Goal: Task Accomplishment & Management: Use online tool/utility

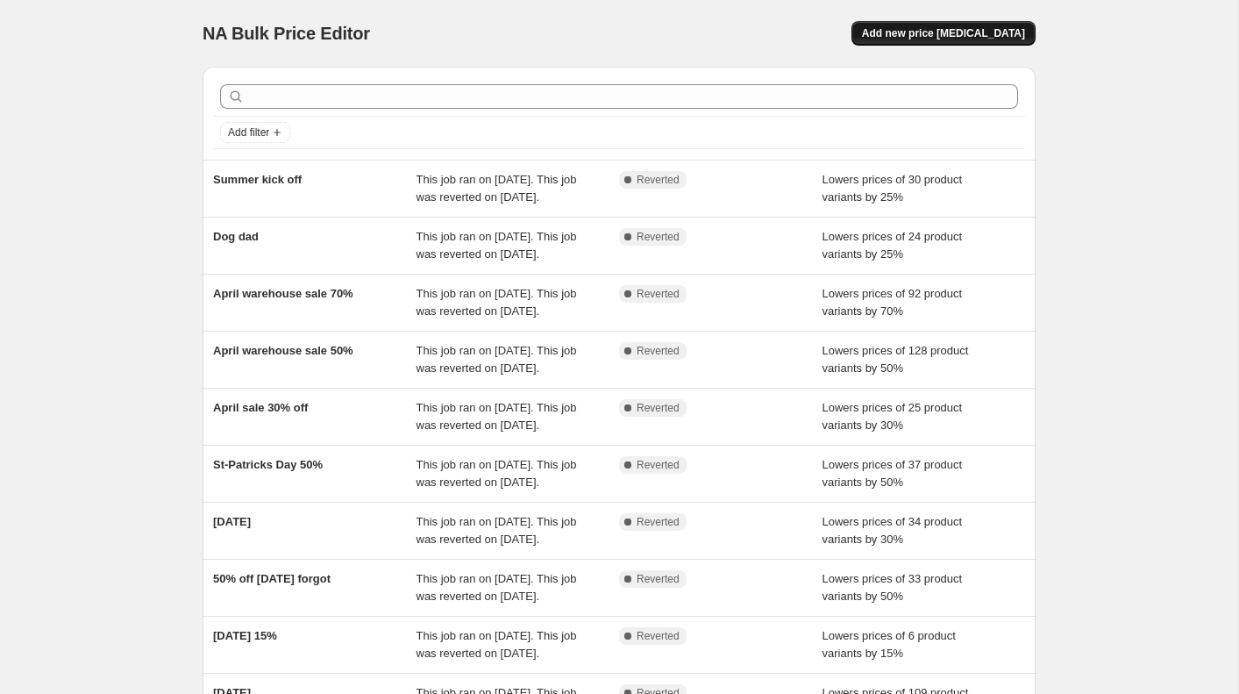
click at [968, 25] on button "Add new price change job" at bounding box center [944, 33] width 184 height 25
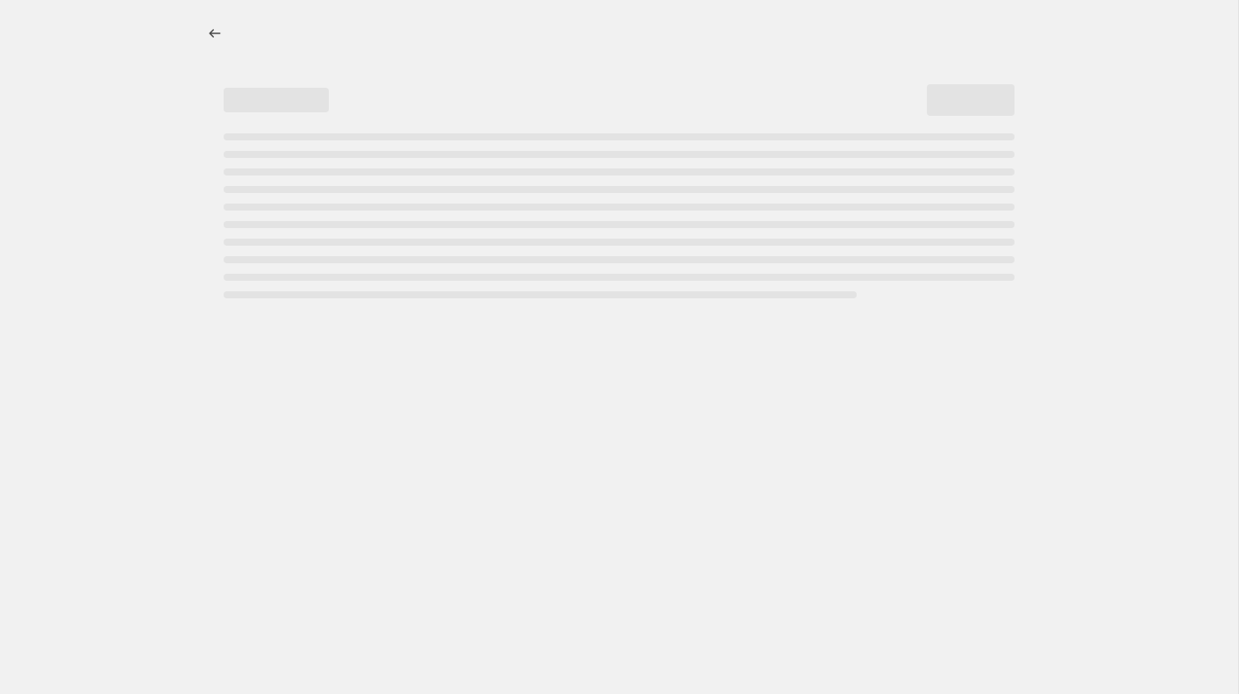
select select "percentage"
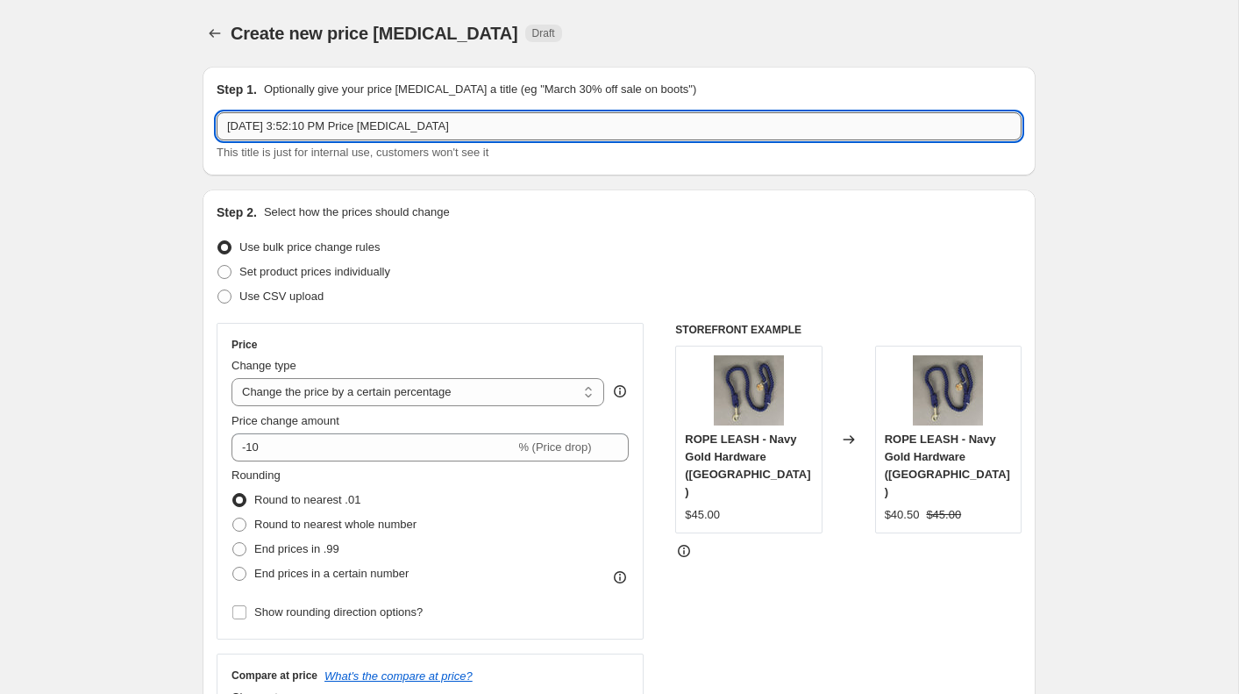
click at [409, 134] on input "Aug 16, 2025, 3:52:10 PM Price change job" at bounding box center [619, 126] width 805 height 28
type input "Back to school 2025"
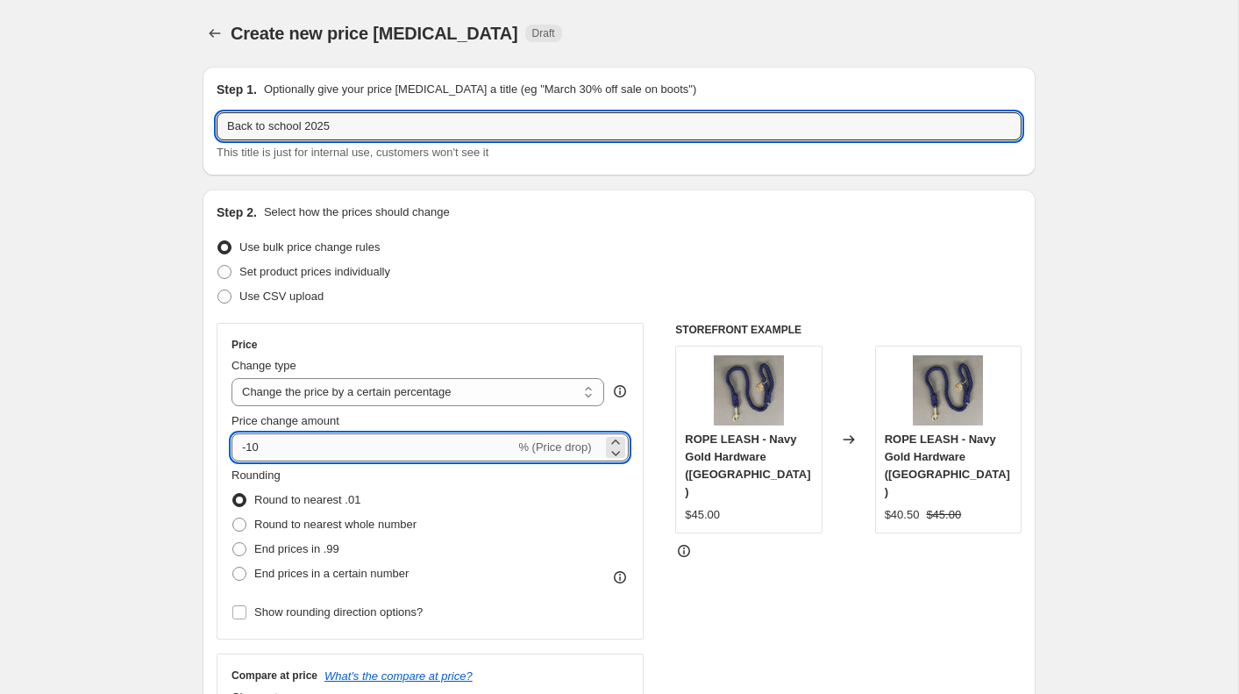
click at [278, 450] on input "-10" at bounding box center [373, 447] width 283 height 28
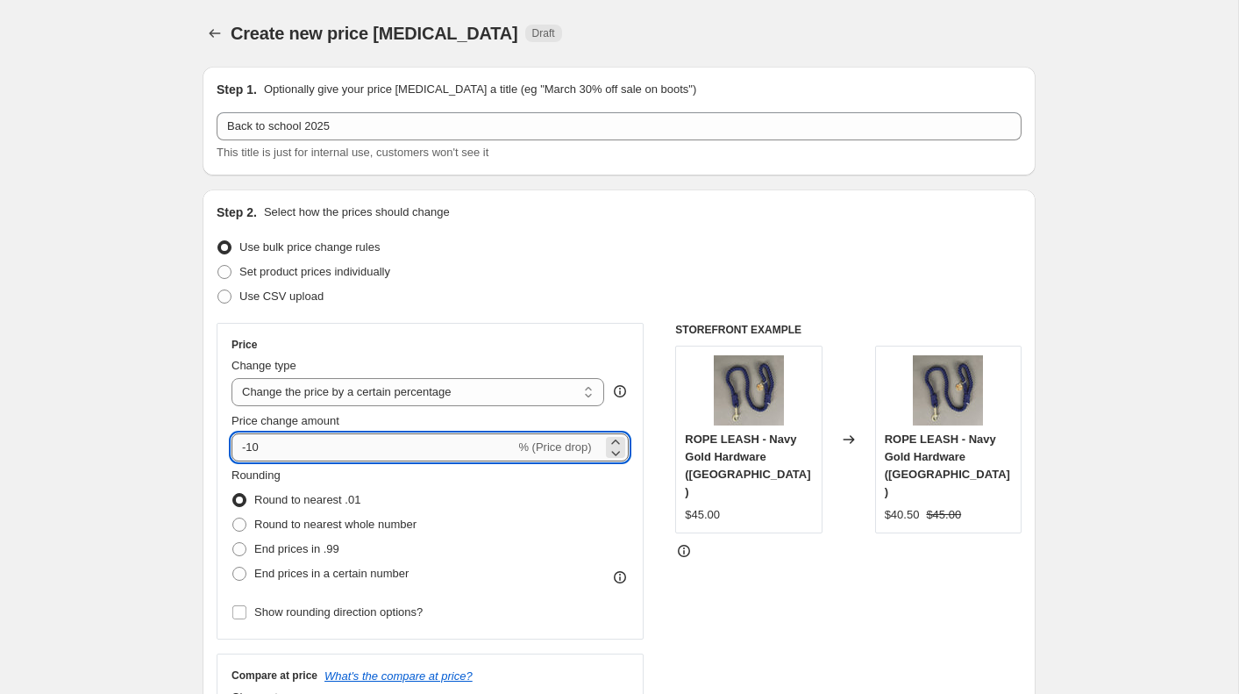
type input "-1"
type input "-50"
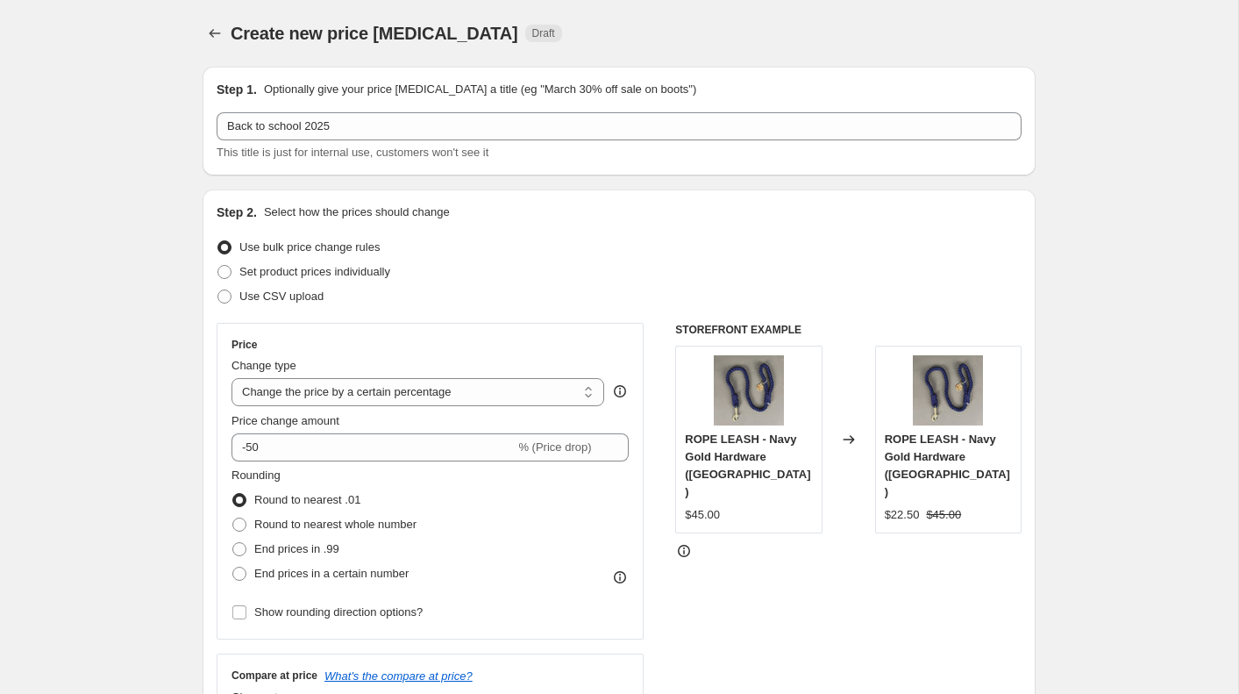
scroll to position [477, 0]
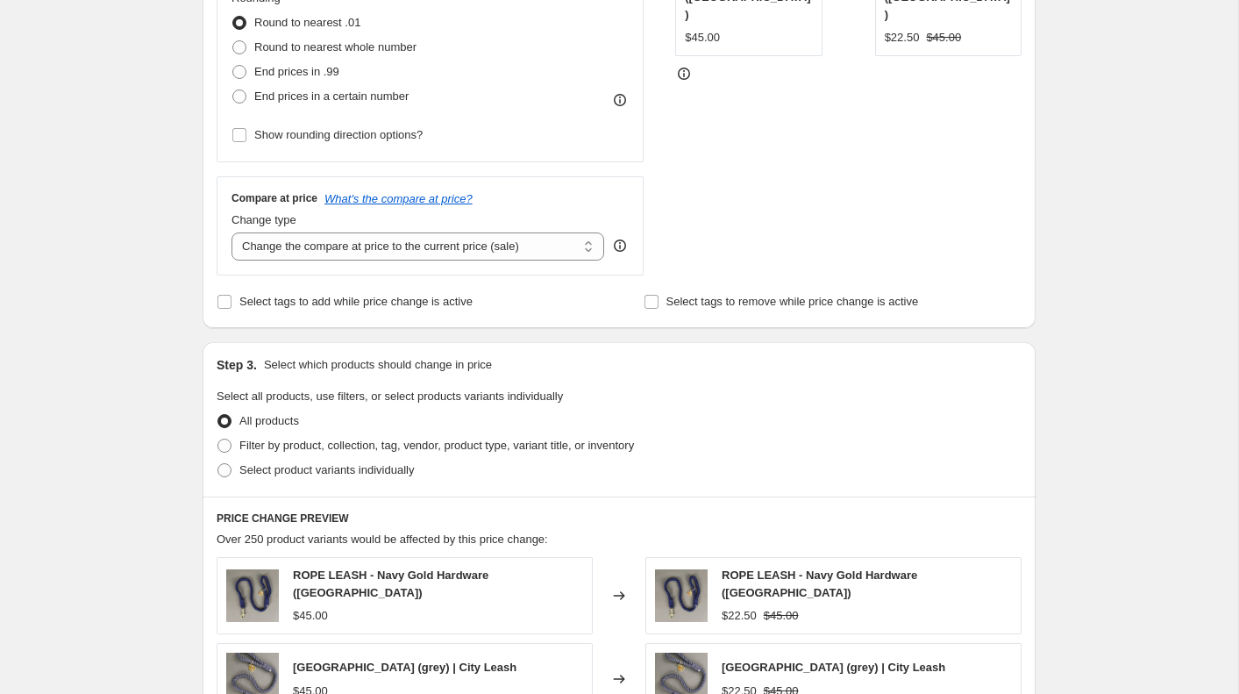
click at [169, 315] on div "Create new price change job. This page is ready Create new price change job Dra…" at bounding box center [619, 402] width 1238 height 1758
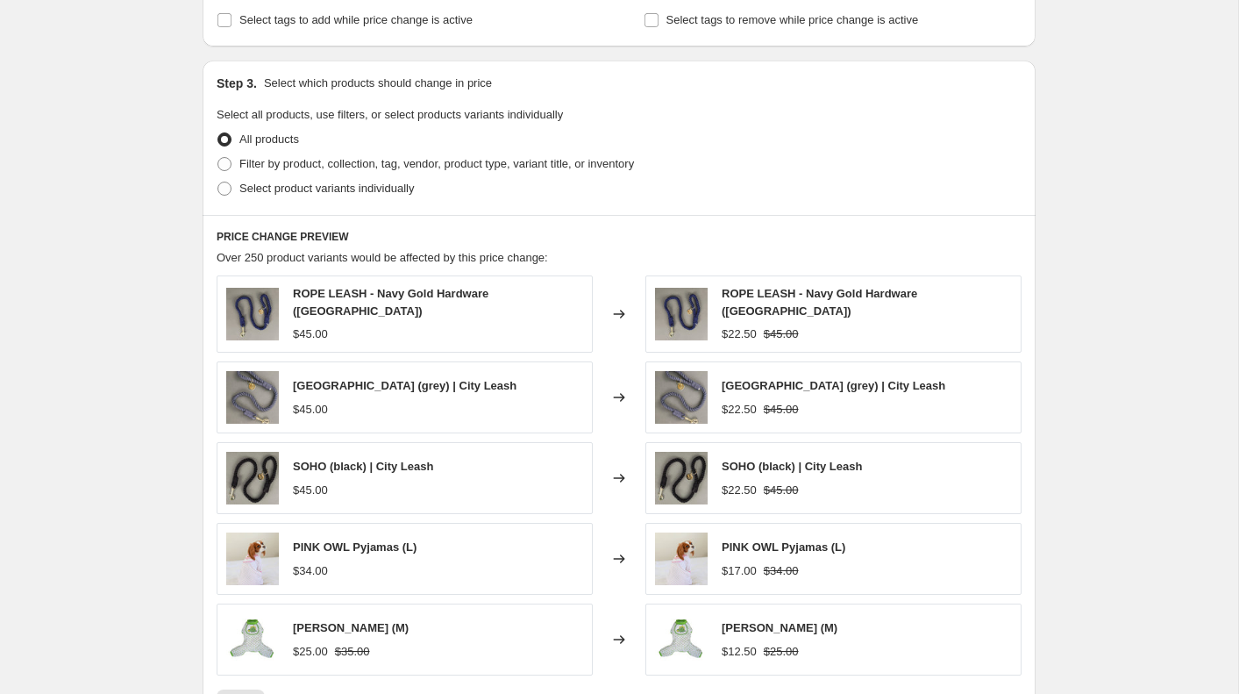
scroll to position [846, 0]
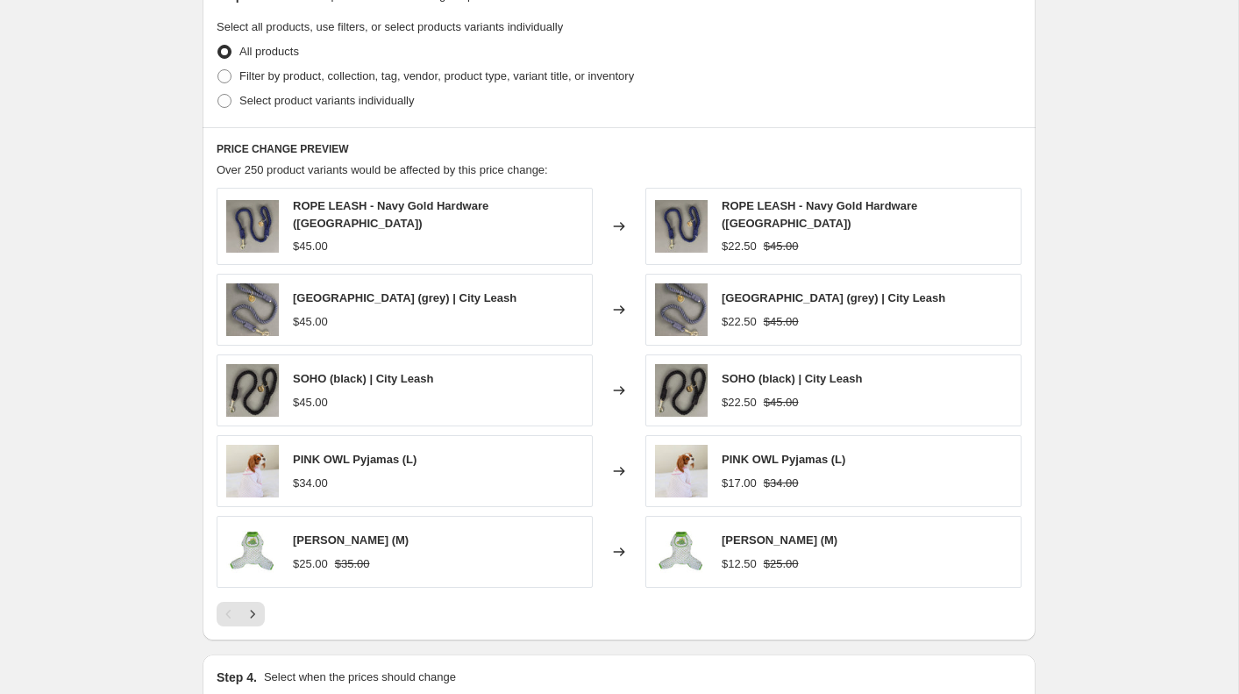
drag, startPoint x: 280, startPoint y: 467, endPoint x: 94, endPoint y: 310, distance: 243.3
click at [280, 467] on div "PINK OWL Pyjamas (L) $34.00" at bounding box center [405, 471] width 376 height 72
click at [222, 189] on div "ROPE LEASH - Navy Gold Hardware (Paris) $45.00" at bounding box center [405, 226] width 376 height 77
click at [225, 97] on span at bounding box center [224, 101] width 14 height 14
click at [218, 95] on input "Select product variants individually" at bounding box center [217, 94] width 1 height 1
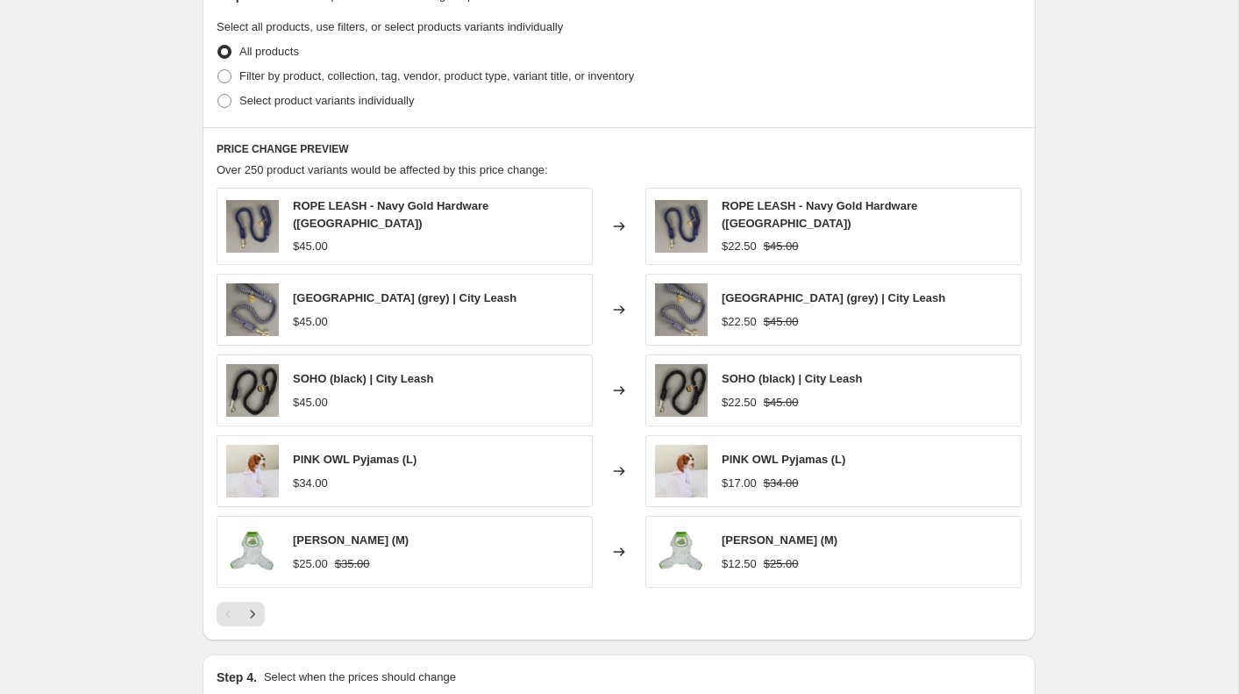
radio input "true"
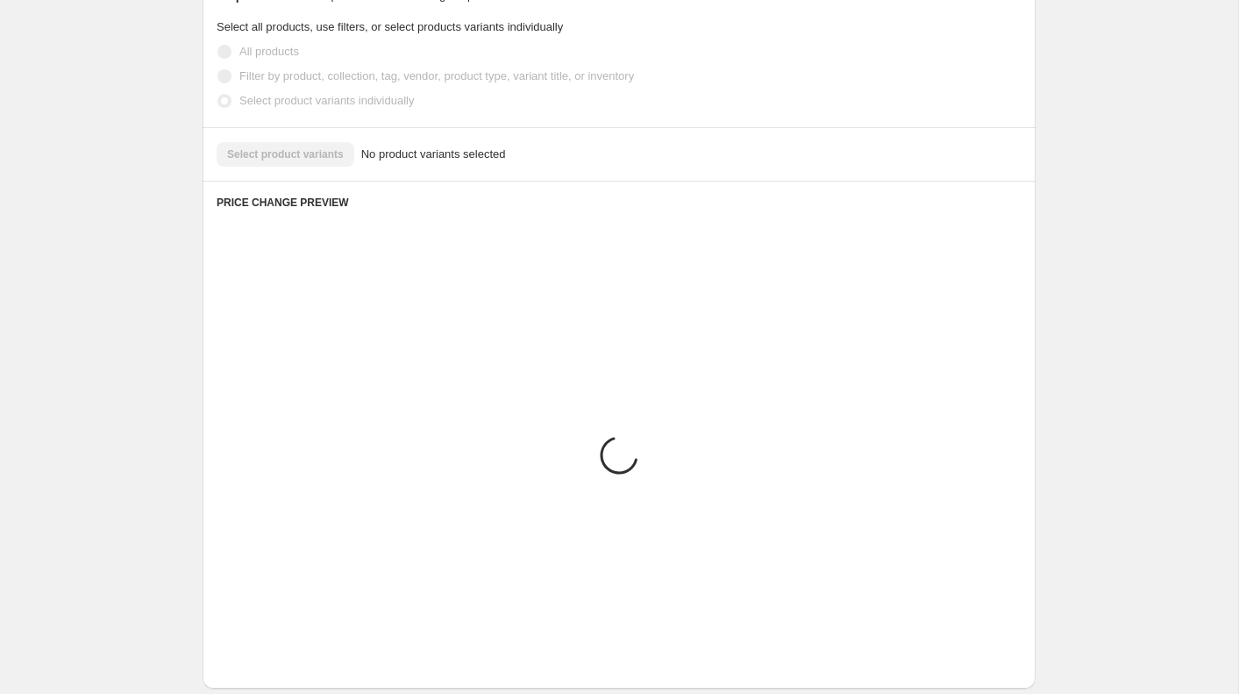
click at [94, 310] on div "Create new price change job. This page is ready Create new price change job Dra…" at bounding box center [619, 57] width 1238 height 1807
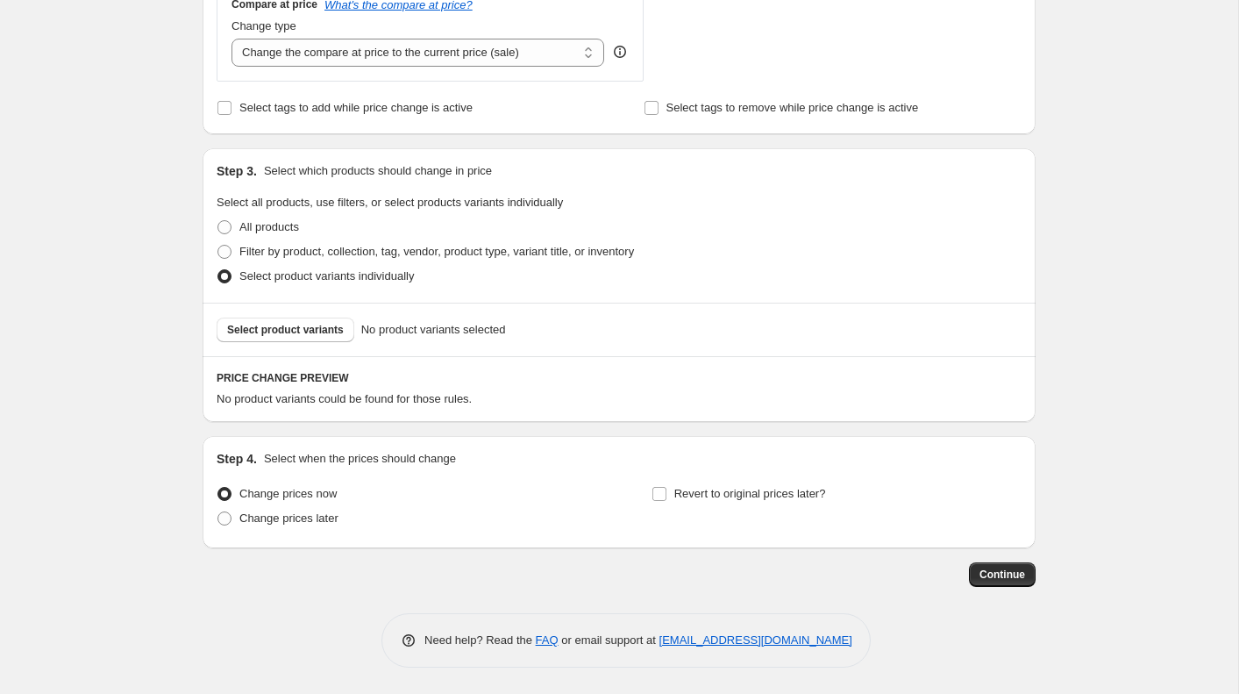
scroll to position [671, 0]
click at [268, 333] on span "Select product variants" at bounding box center [285, 330] width 117 height 14
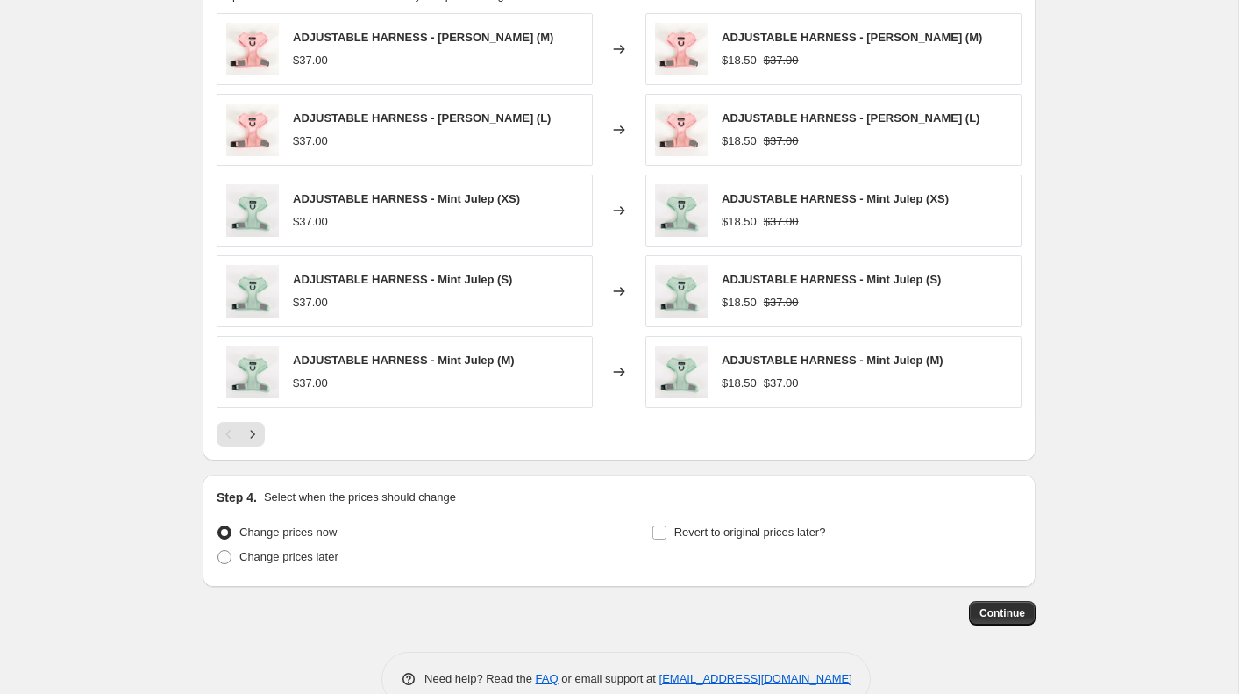
scroll to position [1113, 0]
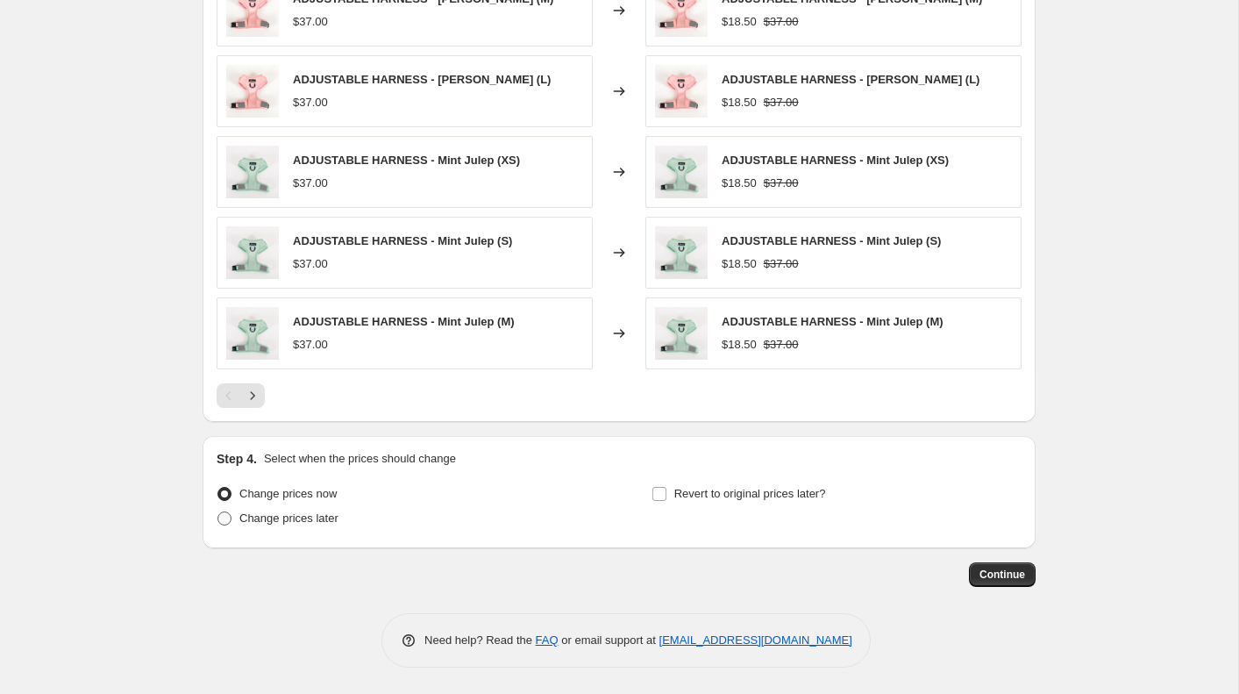
click at [301, 518] on span "Change prices later" at bounding box center [288, 517] width 99 height 13
click at [218, 512] on input "Change prices later" at bounding box center [217, 511] width 1 height 1
radio input "true"
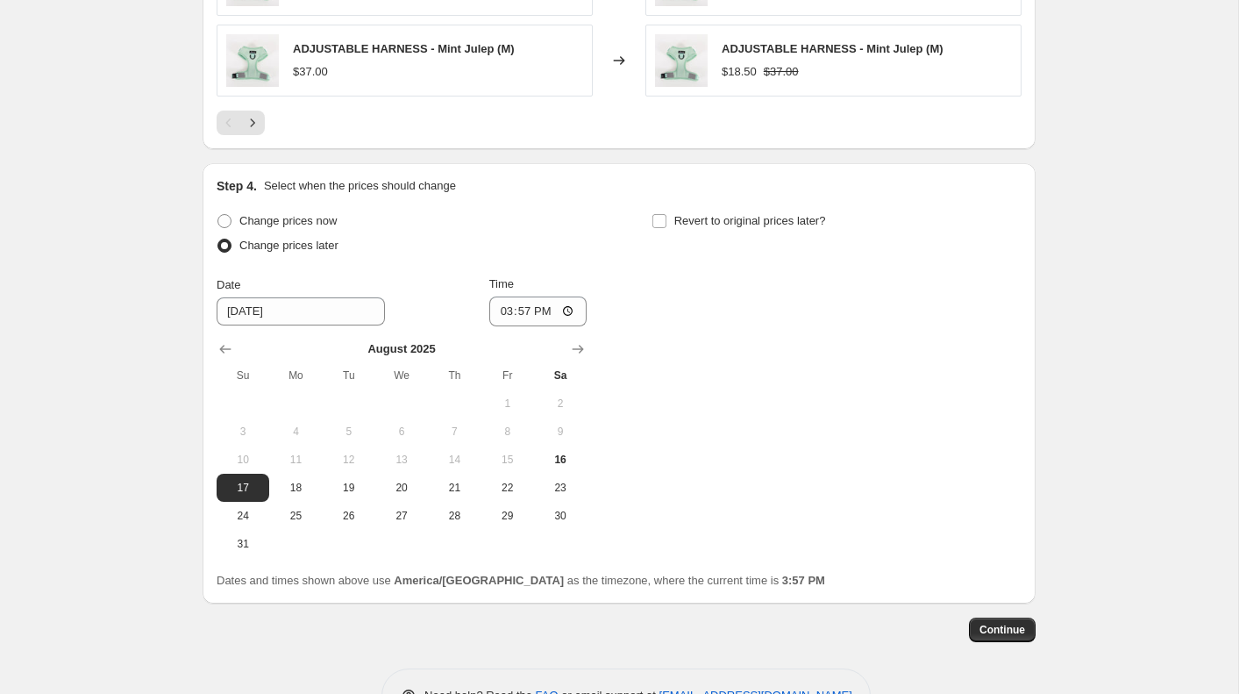
scroll to position [1408, 0]
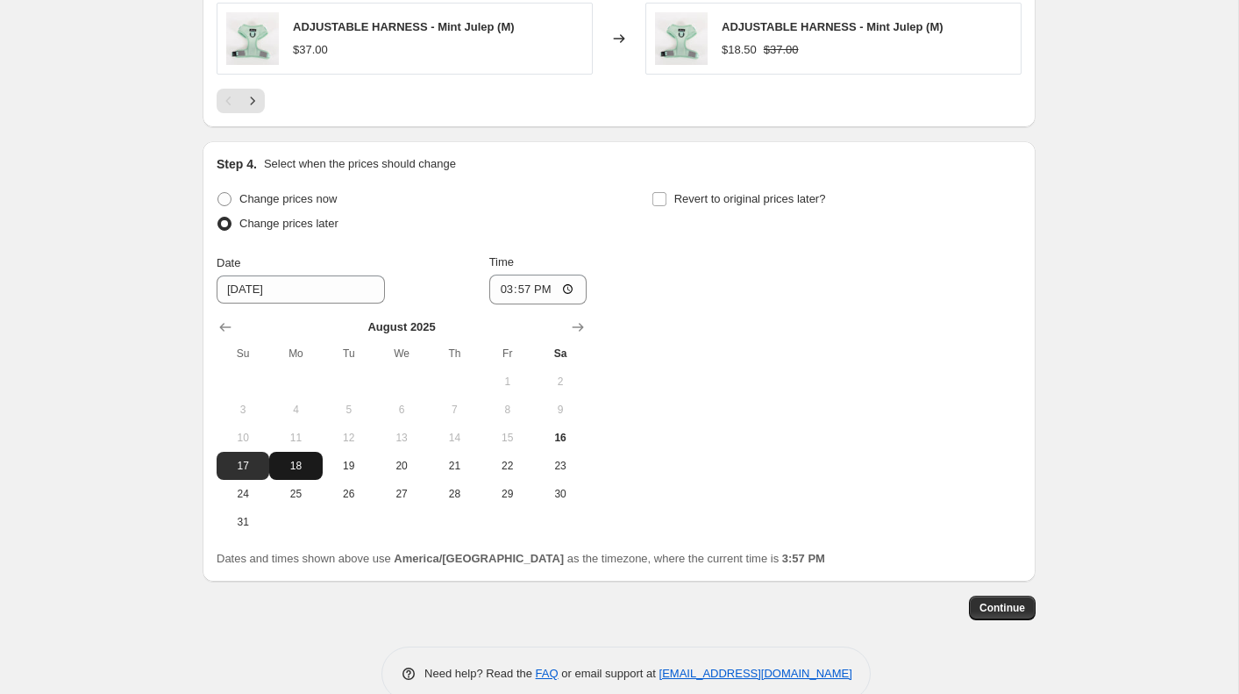
click at [289, 460] on span "18" at bounding box center [295, 466] width 39 height 14
type input "8/18/2025"
click at [499, 289] on input "15:57" at bounding box center [538, 289] width 98 height 30
type input "00:00"
click at [658, 196] on input "Revert to original prices later?" at bounding box center [659, 199] width 14 height 14
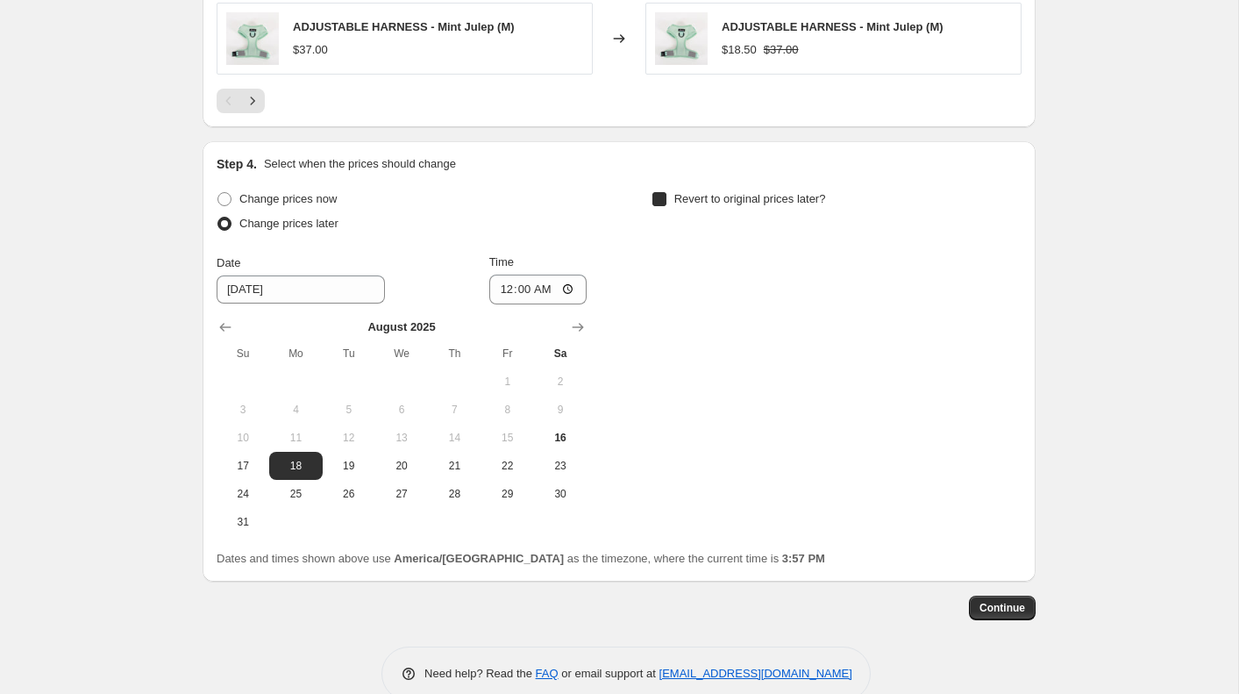
checkbox input "true"
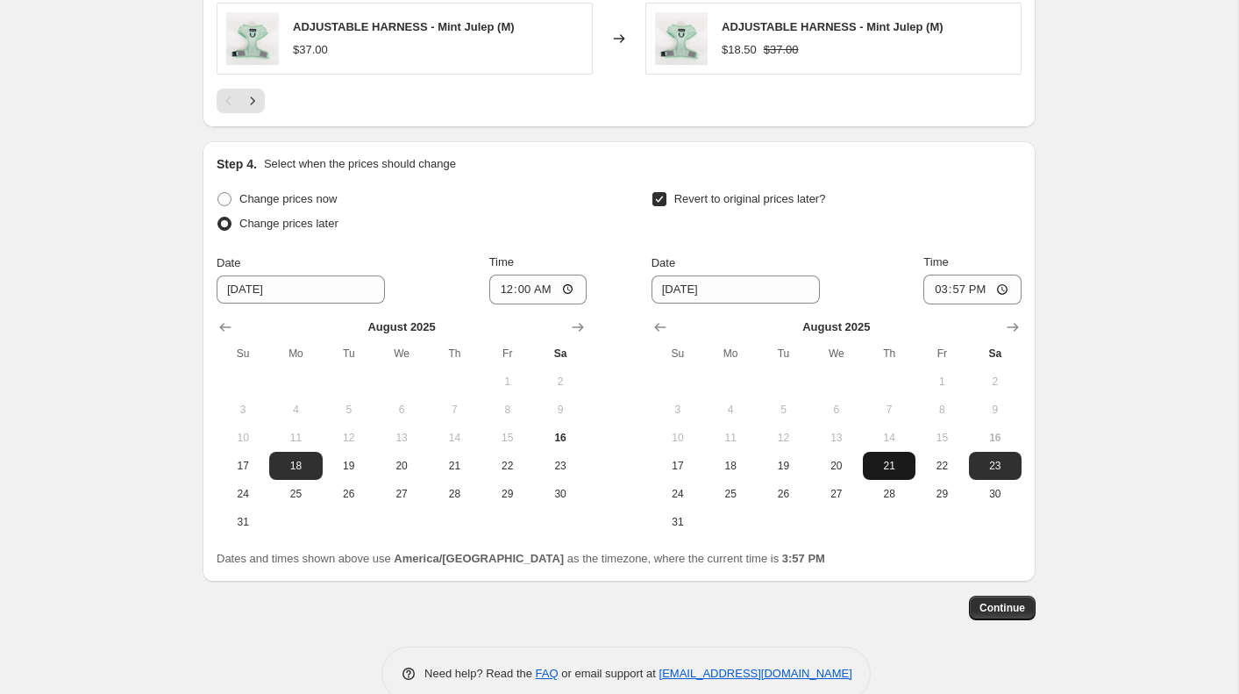
click at [894, 466] on span "21" at bounding box center [889, 466] width 39 height 14
type input "8/21/2025"
click at [937, 287] on input "15:57" at bounding box center [972, 289] width 98 height 30
type input "23:59"
click at [1002, 606] on span "Continue" at bounding box center [1003, 608] width 46 height 14
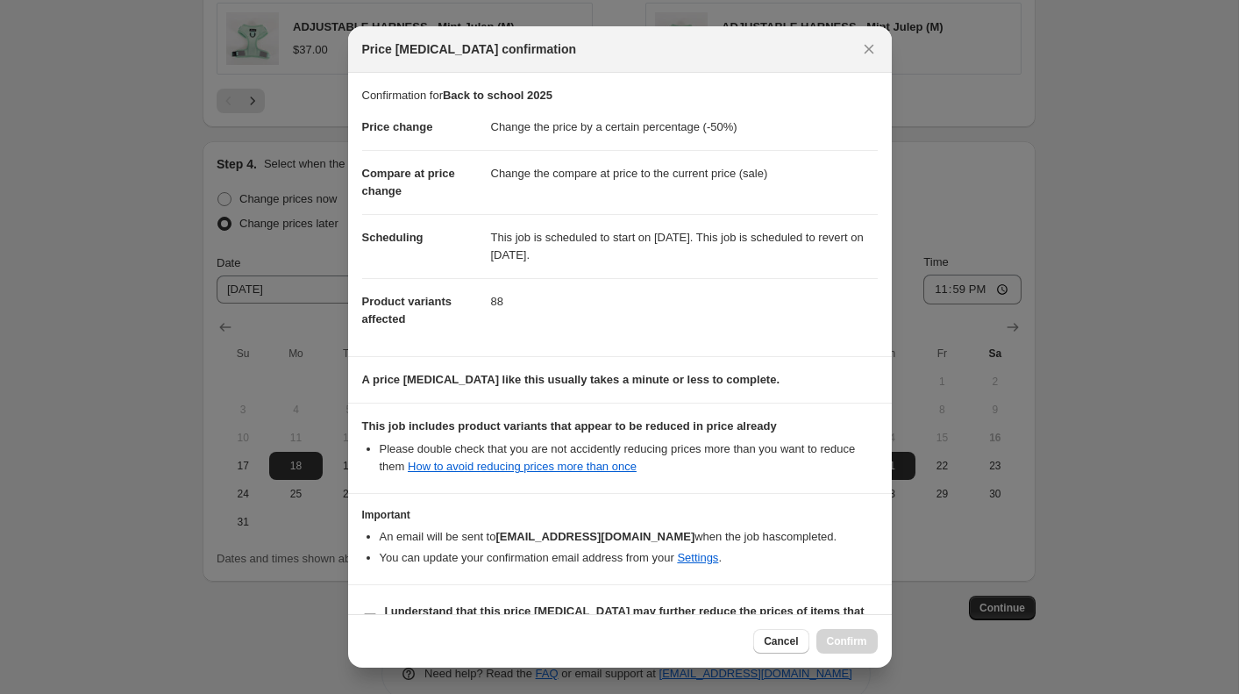
scroll to position [41, 0]
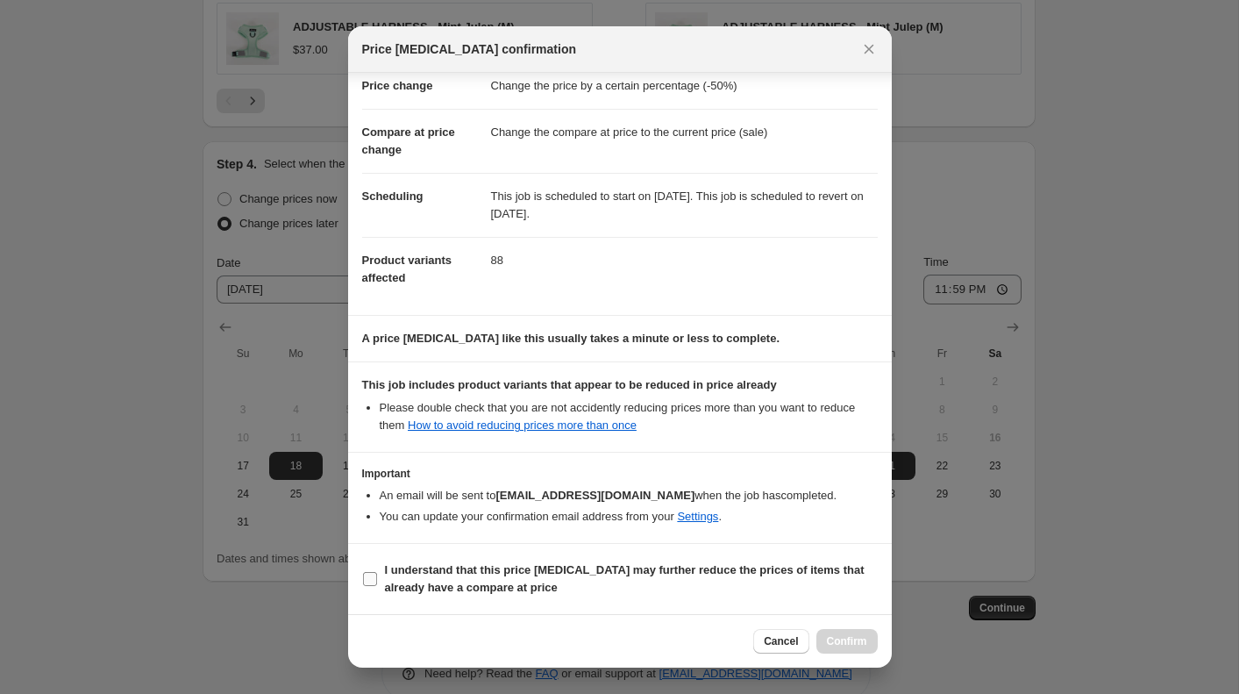
click at [502, 572] on b "I understand that this price change job may further reduce the prices of items …" at bounding box center [625, 578] width 480 height 31
click at [377, 572] on input "I understand that this price change job may further reduce the prices of items …" at bounding box center [370, 579] width 14 height 14
checkbox input "true"
click at [849, 645] on span "Confirm" at bounding box center [847, 641] width 40 height 14
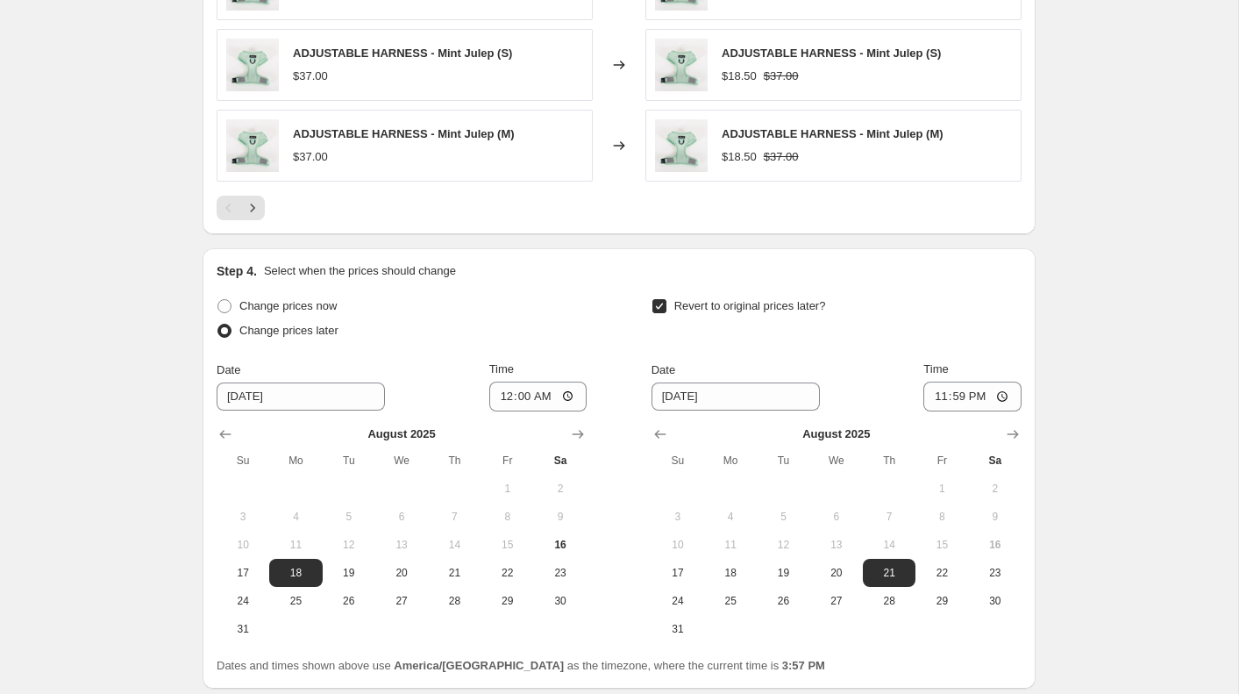
scroll to position [1548, 0]
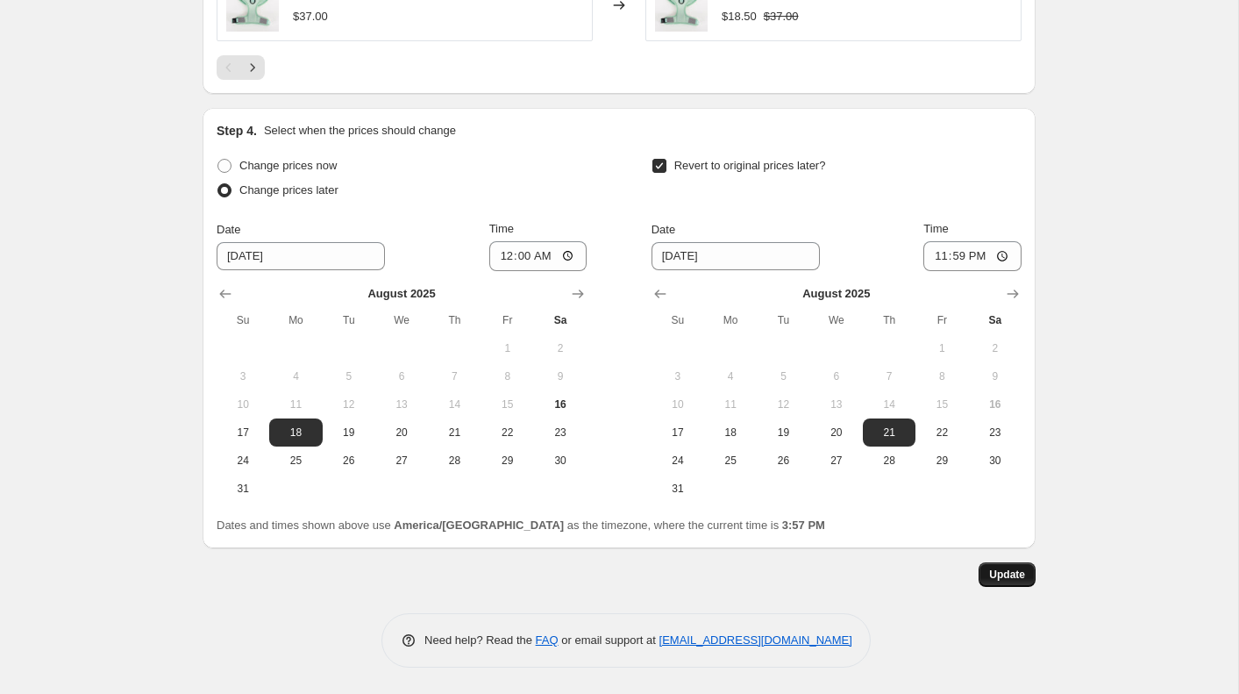
click at [1003, 575] on span "Update" at bounding box center [1007, 574] width 36 height 14
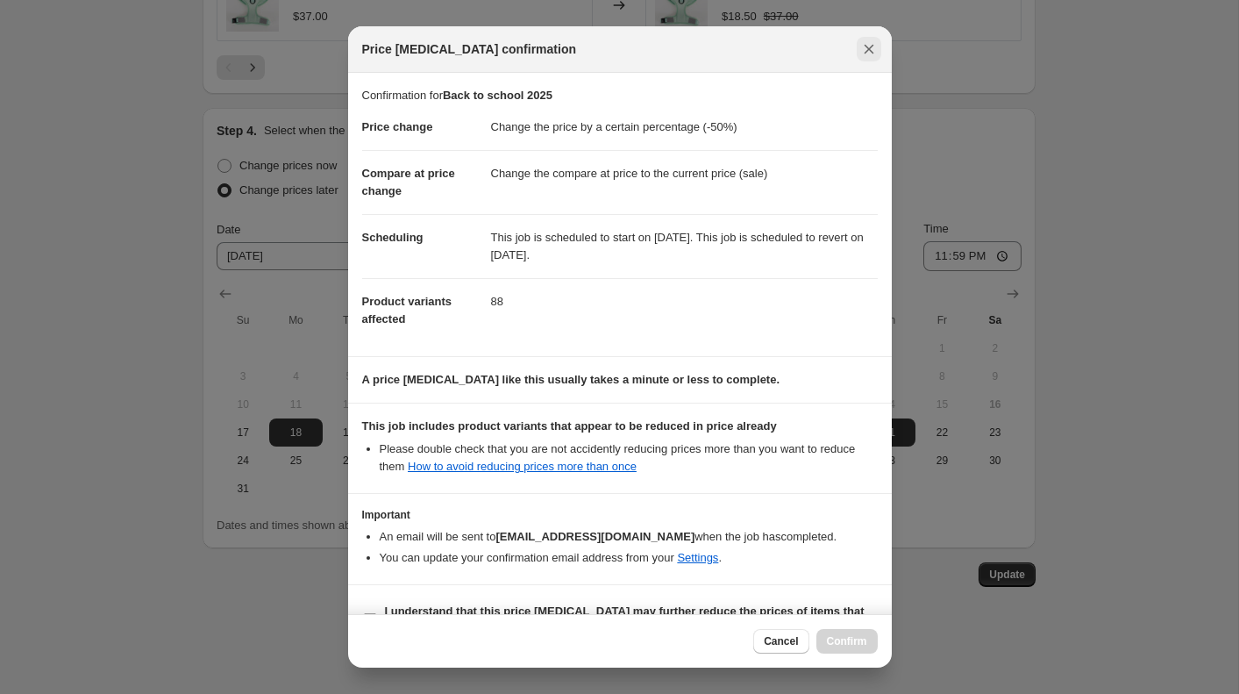
click at [863, 47] on icon "Close" at bounding box center [869, 49] width 18 height 18
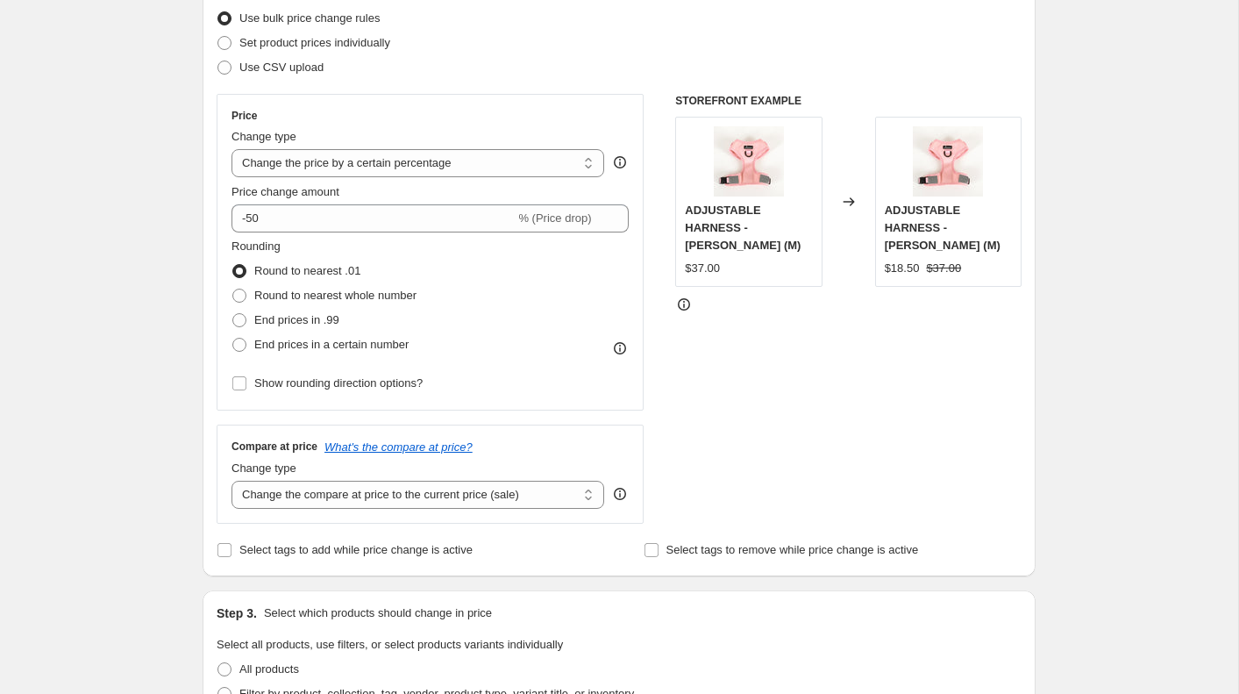
scroll to position [0, 0]
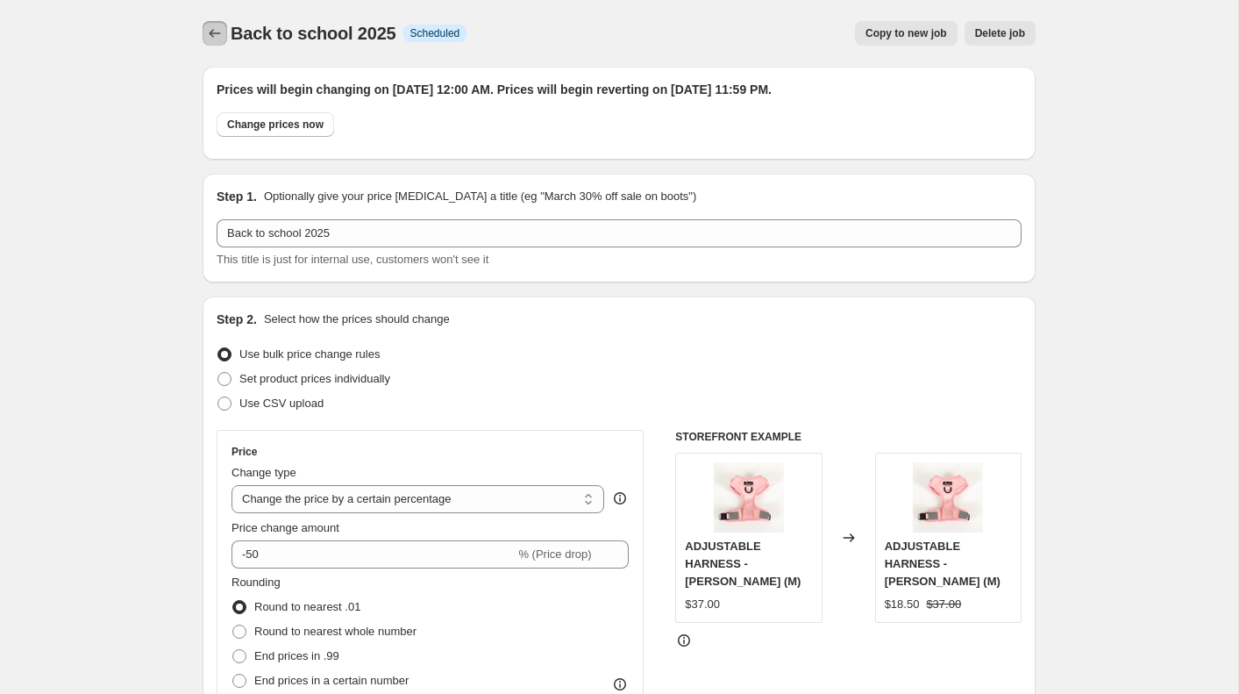
click at [210, 33] on icon "Price change jobs" at bounding box center [215, 33] width 11 height 9
